Goal: Information Seeking & Learning: Understand process/instructions

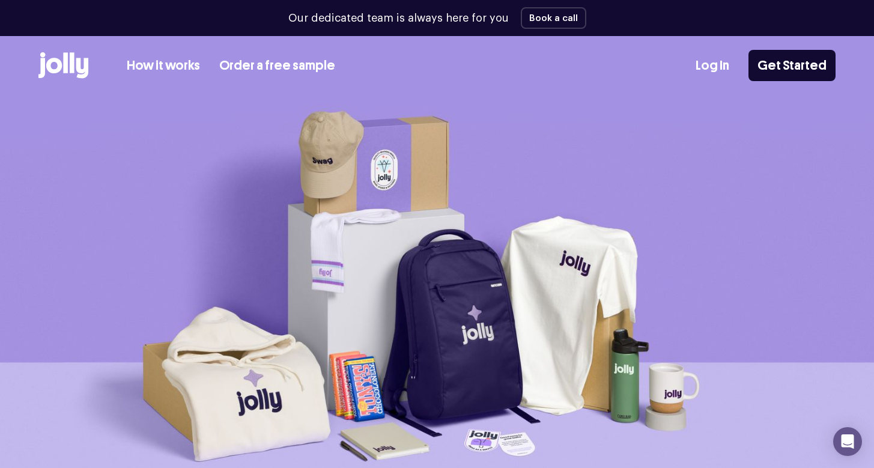
click at [162, 62] on link "How it works" at bounding box center [163, 66] width 73 height 20
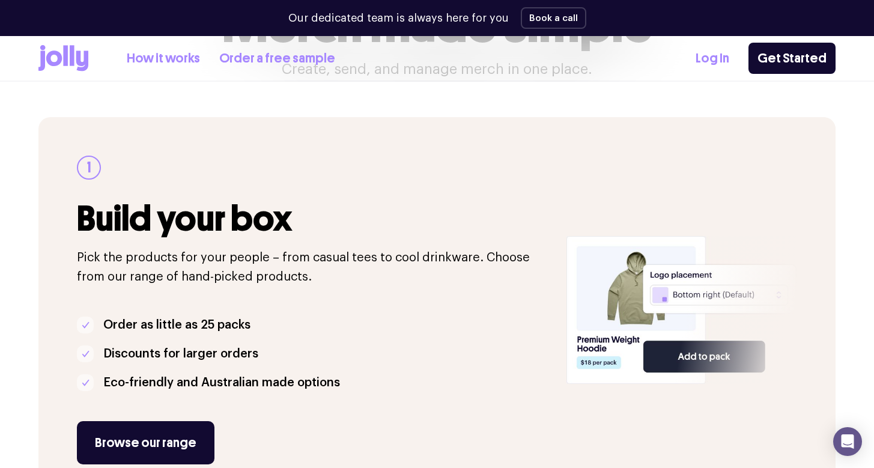
scroll to position [196, 0]
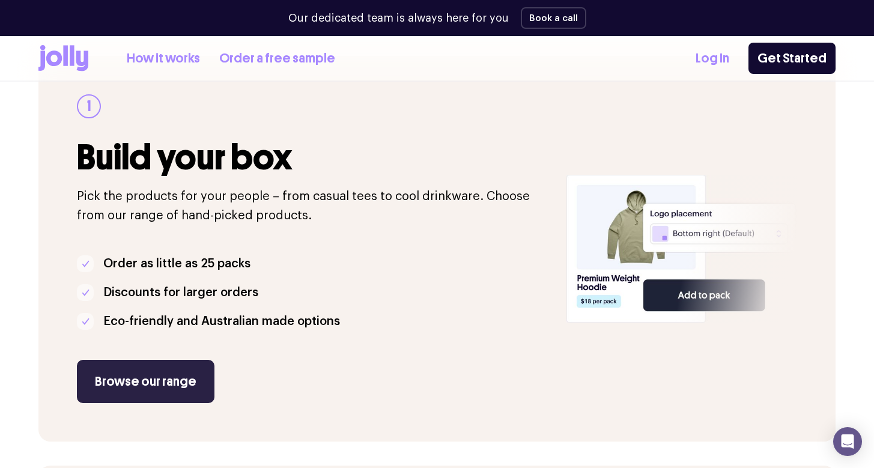
click at [184, 383] on link "Browse our range" at bounding box center [146, 381] width 138 height 43
